Goal: Transaction & Acquisition: Purchase product/service

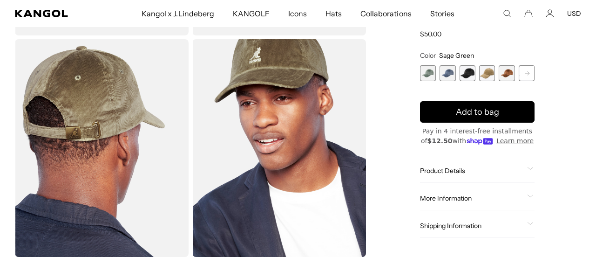
scroll to position [242, 0]
click at [526, 170] on div "Product Details" at bounding box center [477, 171] width 115 height 8
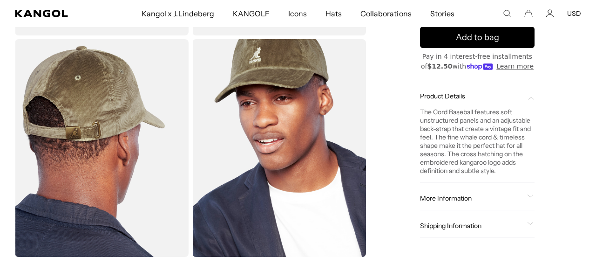
scroll to position [0, 0]
click at [0, 0] on div "POPUP Form" at bounding box center [0, 0] width 0 height 0
click at [532, 194] on div "More Information" at bounding box center [477, 198] width 115 height 8
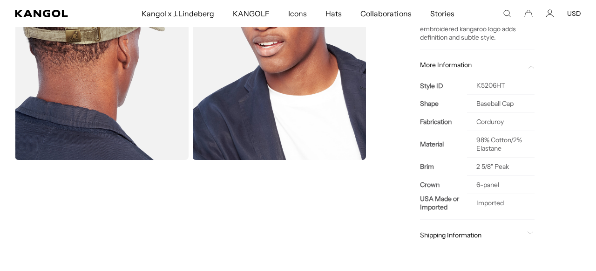
scroll to position [388, 0]
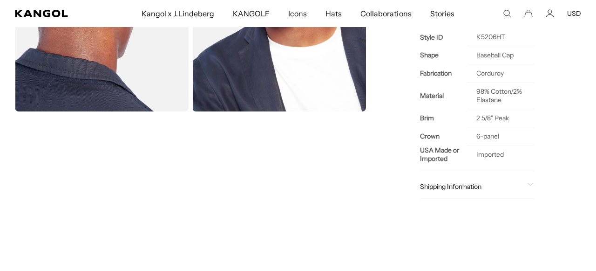
click at [516, 188] on span "Shipping Information" at bounding box center [471, 186] width 103 height 8
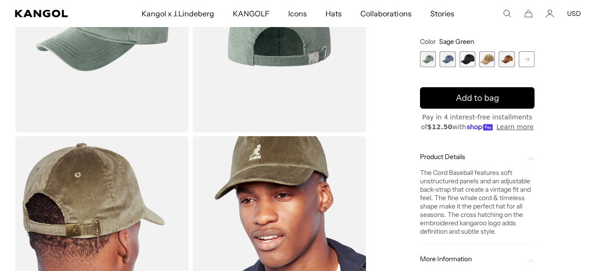
scroll to position [0, 0]
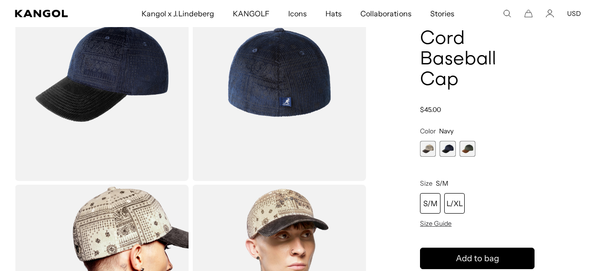
click at [458, 199] on div "L/XL" at bounding box center [454, 203] width 20 height 20
click at [436, 222] on span "Size Guide" at bounding box center [436, 223] width 32 height 8
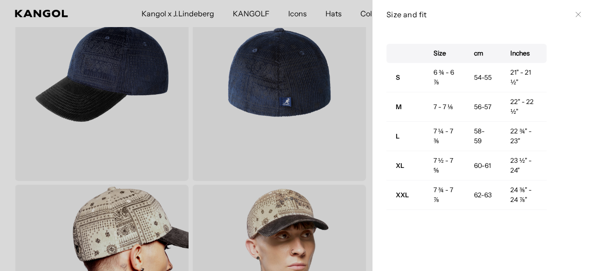
click at [368, 144] on div at bounding box center [298, 135] width 596 height 271
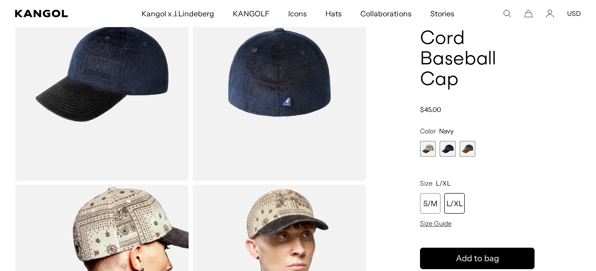
click at [464, 147] on span "3 of 3" at bounding box center [468, 149] width 16 height 16
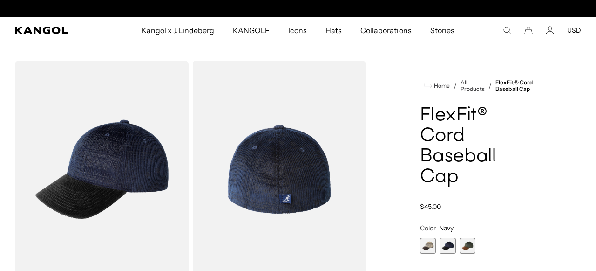
scroll to position [0, 0]
click at [468, 243] on span "3 of 3" at bounding box center [468, 246] width 16 height 16
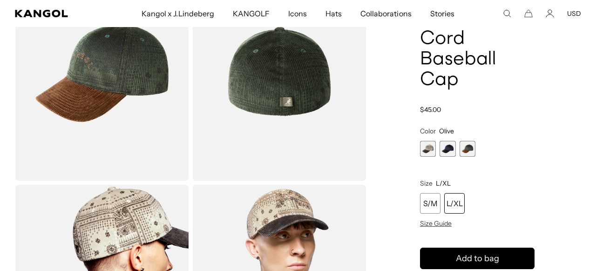
click at [446, 153] on span "2 of 3" at bounding box center [448, 149] width 16 height 16
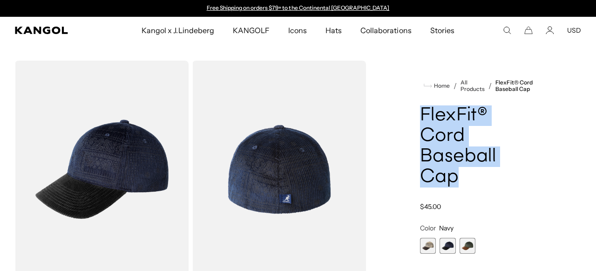
drag, startPoint x: 424, startPoint y: 111, endPoint x: 486, endPoint y: 179, distance: 92.3
click at [486, 179] on h1 "FlexFit® Cord Baseball Cap" at bounding box center [477, 146] width 115 height 82
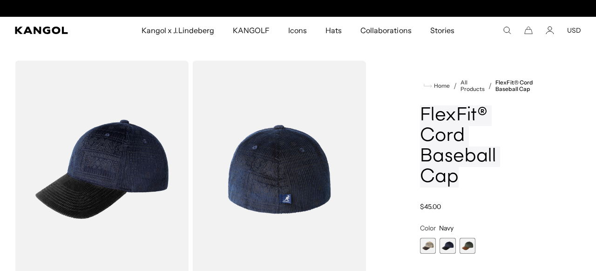
scroll to position [0, 192]
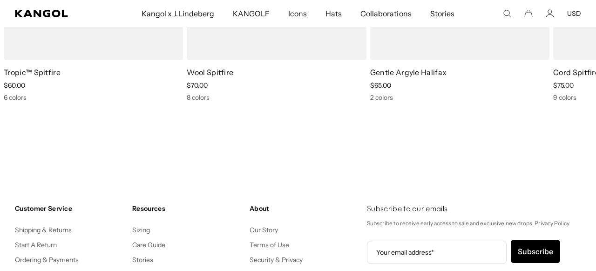
scroll to position [0, 192]
